Goal: Check status: Check status

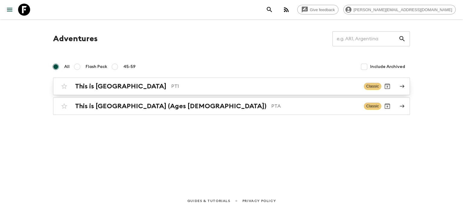
click at [239, 83] on p "PT1" at bounding box center [265, 86] width 188 height 7
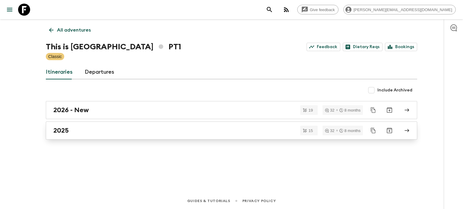
click at [167, 138] on link "2025" at bounding box center [231, 131] width 371 height 18
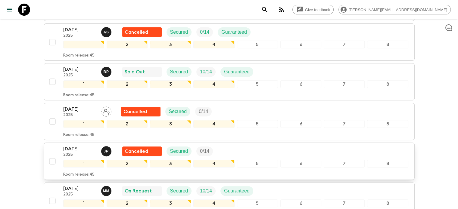
scroll to position [161, 0]
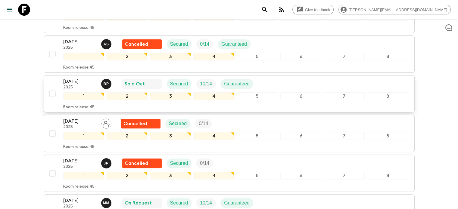
click at [283, 92] on div "6" at bounding box center [301, 96] width 41 height 8
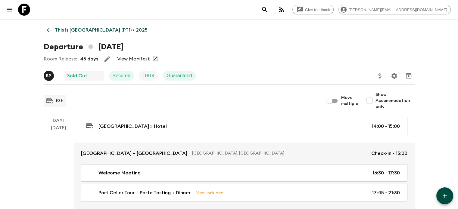
click at [144, 58] on link "View Manifest" at bounding box center [133, 59] width 33 height 6
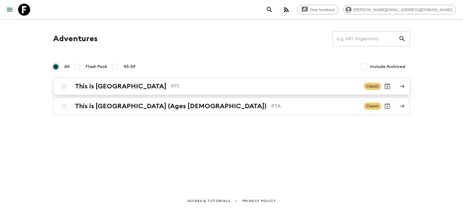
click at [140, 81] on div "This is Portugal PT1 Classic" at bounding box center [219, 86] width 323 height 12
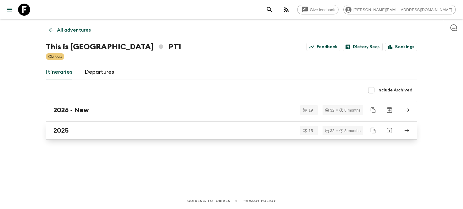
click at [128, 131] on div "2025" at bounding box center [225, 131] width 345 height 8
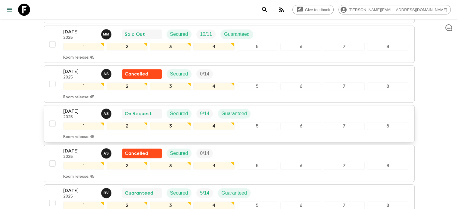
scroll to position [452, 0]
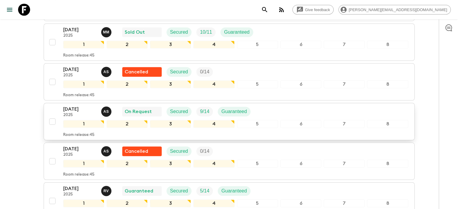
click at [279, 111] on div "[DATE] 2025 A S On Request Secured 9 / 14 Guaranteed" at bounding box center [235, 112] width 345 height 12
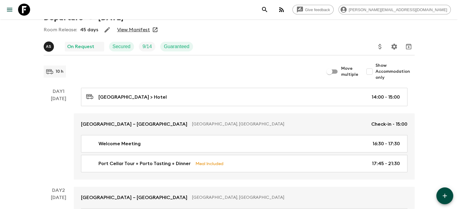
scroll to position [30, 0]
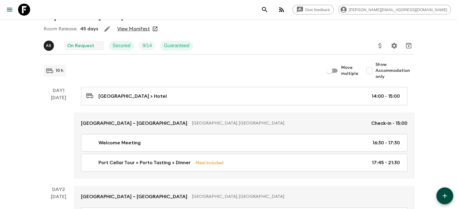
click at [143, 29] on link "View Manifest" at bounding box center [133, 29] width 33 height 6
